Goal: Navigation & Orientation: Find specific page/section

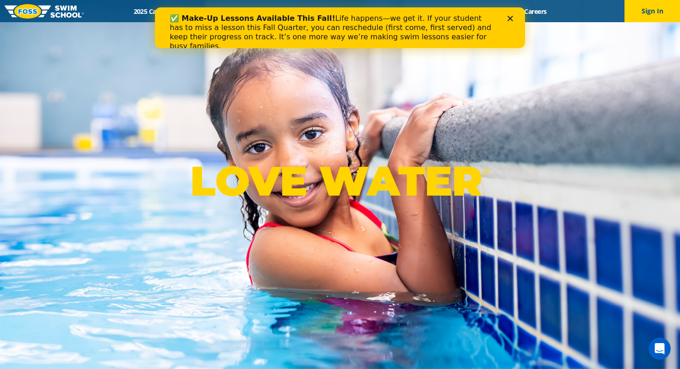
click at [511, 17] on icon "Close" at bounding box center [511, 19] width 6 height 6
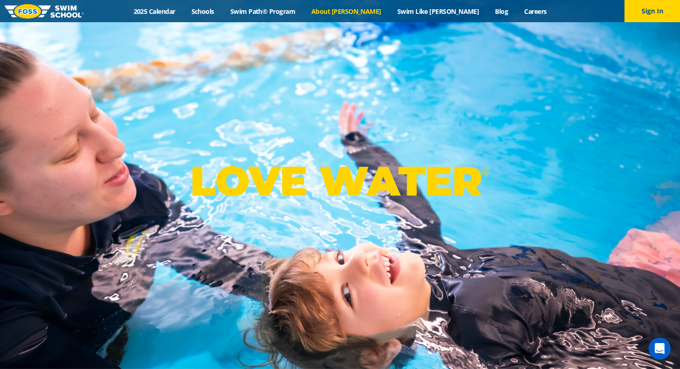
click at [355, 14] on link "About [PERSON_NAME]" at bounding box center [347, 11] width 86 height 9
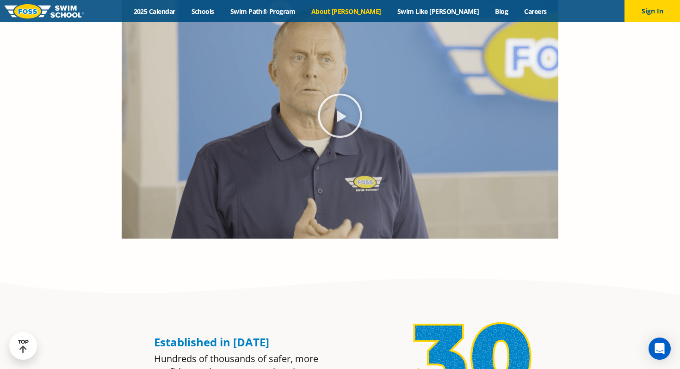
scroll to position [545, 0]
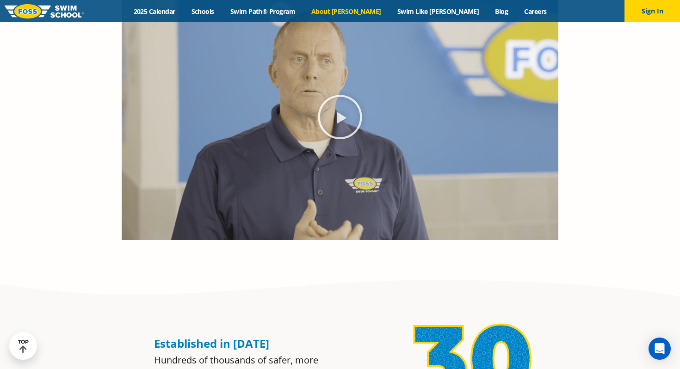
click at [343, 125] on icon "Play Video" at bounding box center [340, 117] width 46 height 46
